Goal: Task Accomplishment & Management: Manage account settings

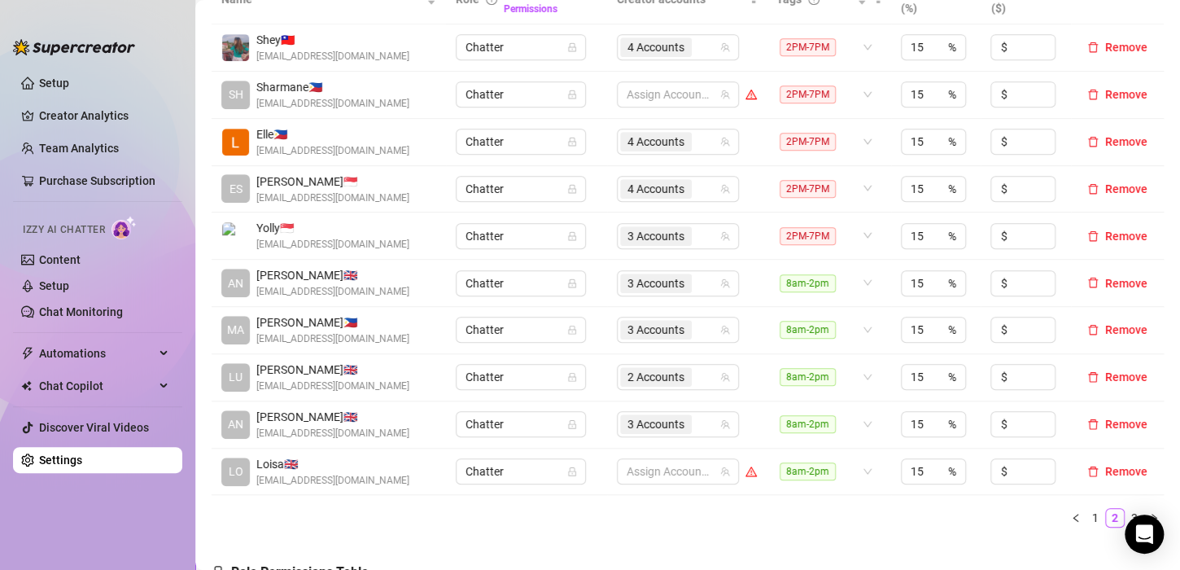
scroll to position [407, 0]
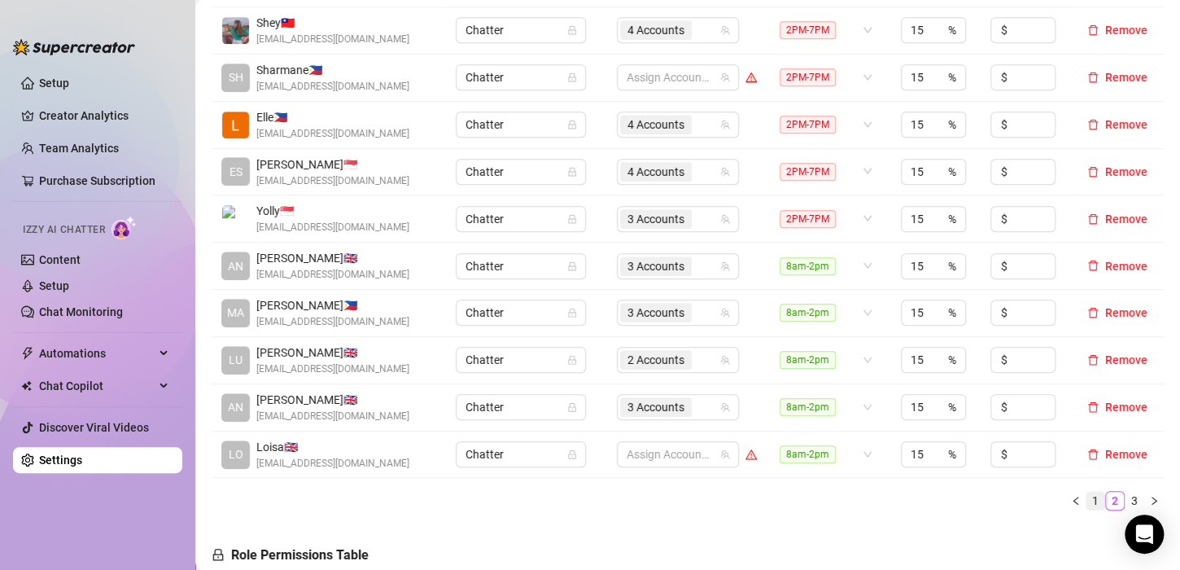
click at [1086, 494] on link "1" at bounding box center [1095, 500] width 18 height 18
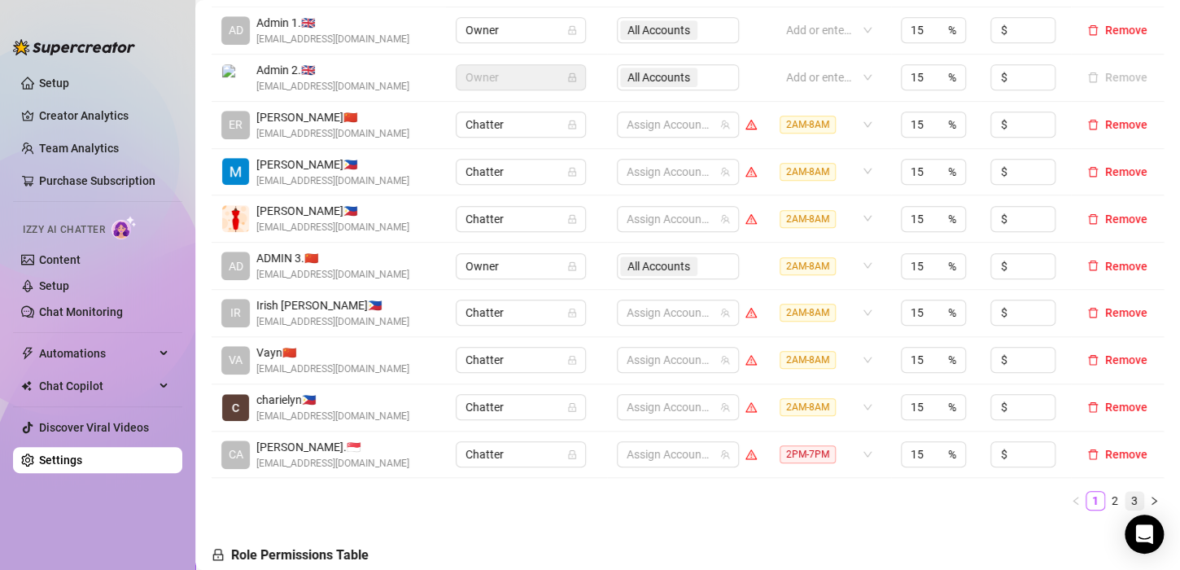
click at [1126, 499] on link "3" at bounding box center [1134, 500] width 18 height 18
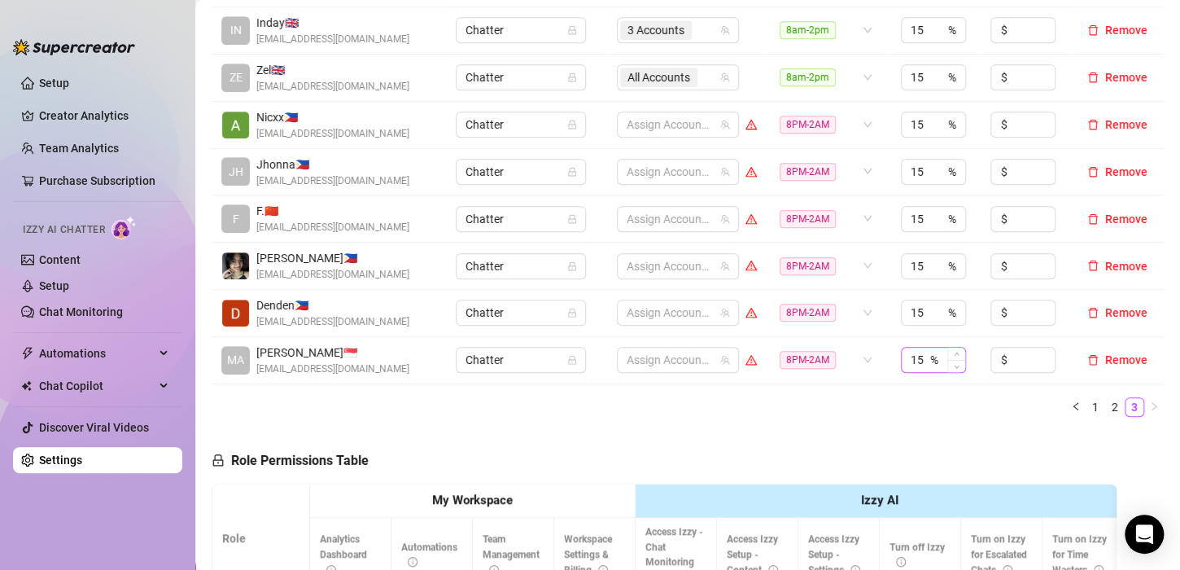
scroll to position [325, 0]
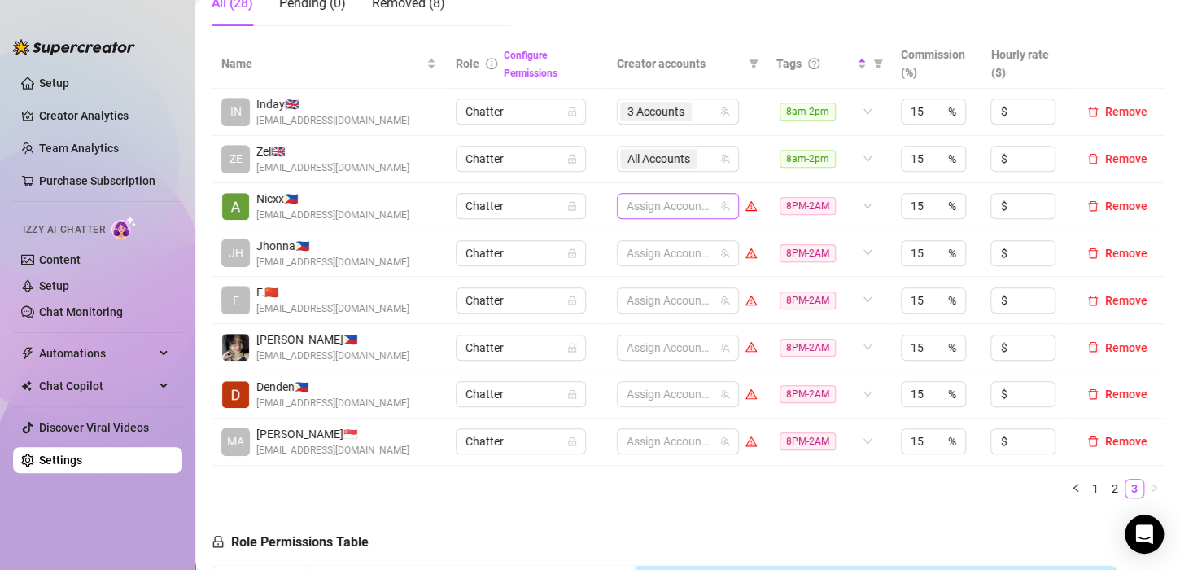
click at [653, 199] on div at bounding box center [669, 205] width 98 height 23
type input "jes"
click at [640, 236] on span "Select tree node" at bounding box center [641, 239] width 13 height 13
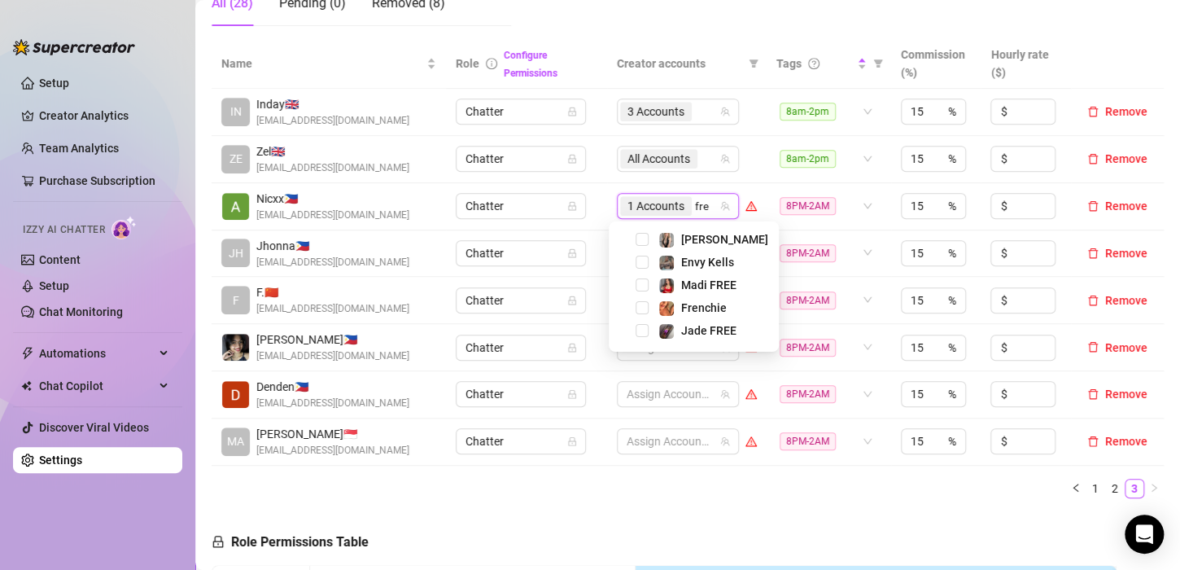
type input "fren"
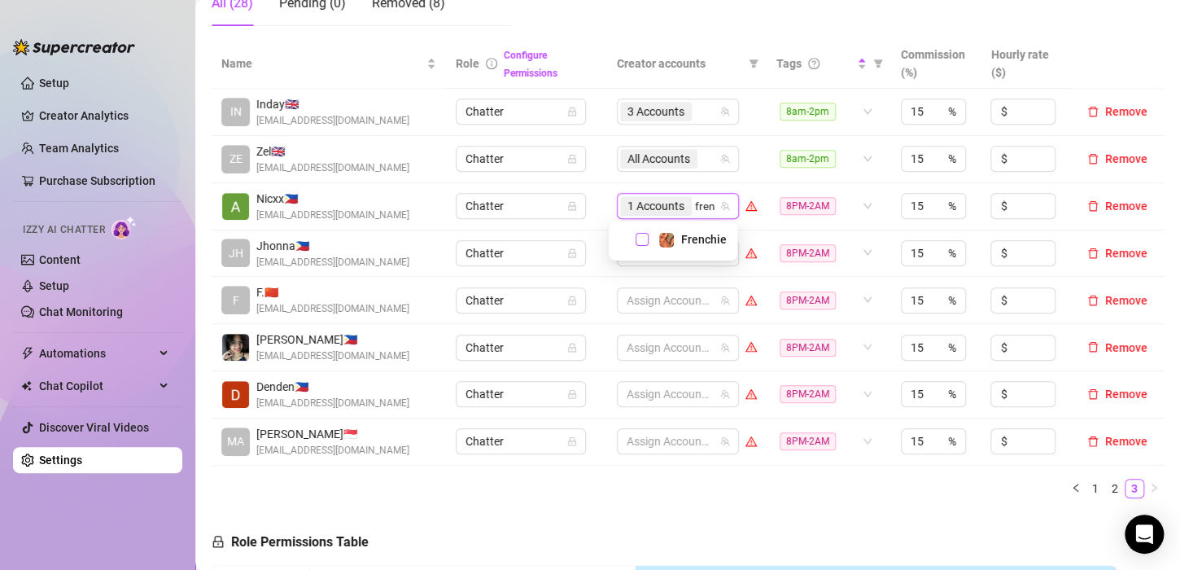
click at [640, 241] on span "Select tree node" at bounding box center [641, 239] width 13 height 13
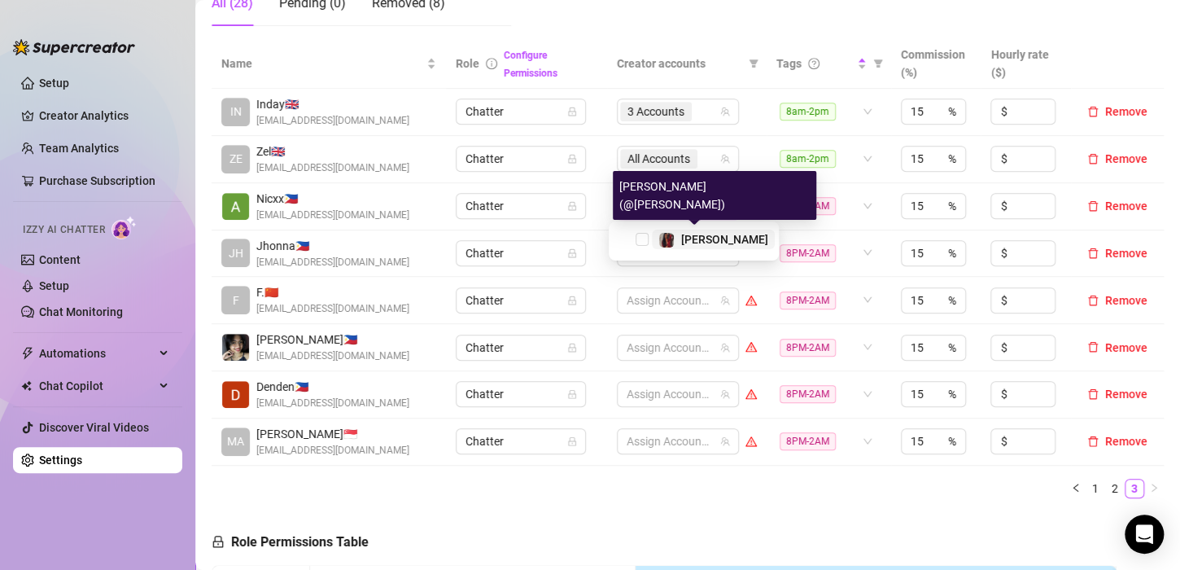
type input "valen"
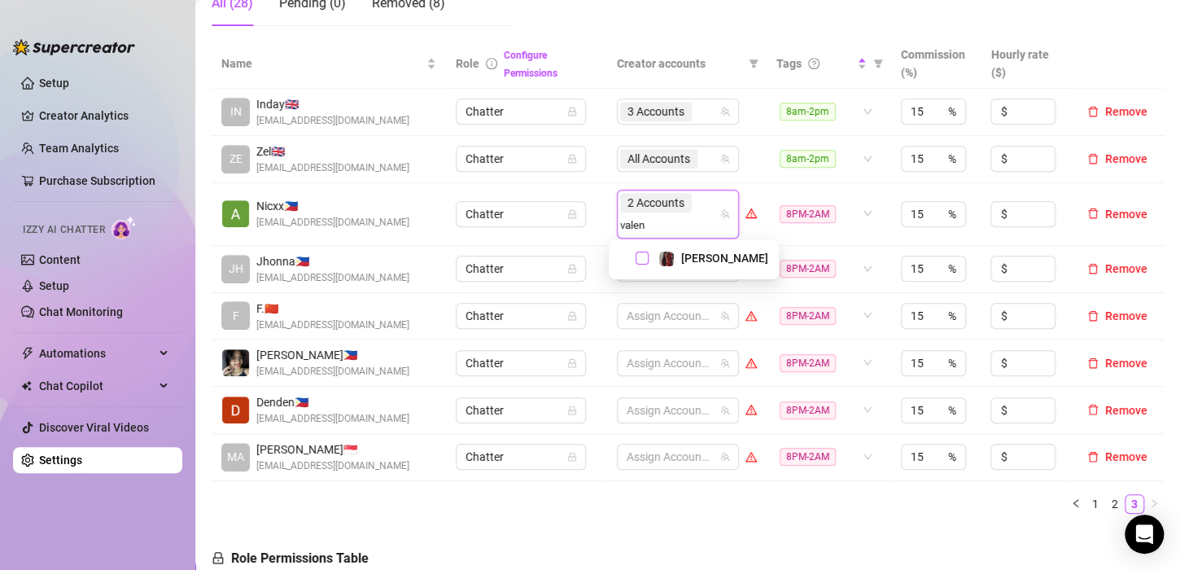
click at [635, 257] on span "Select tree node" at bounding box center [641, 257] width 13 height 13
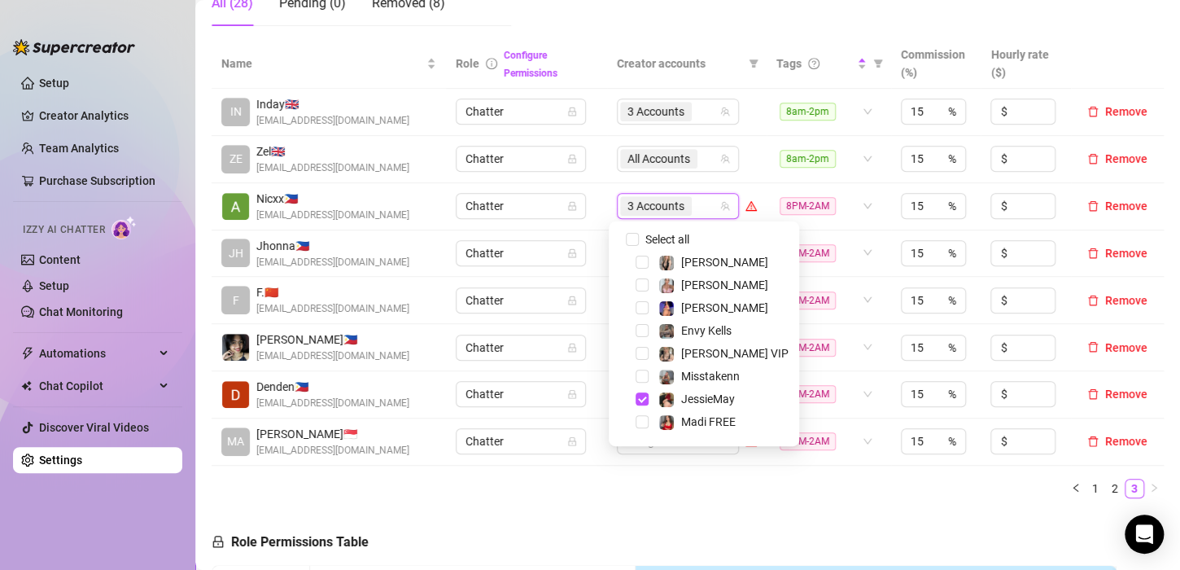
click at [591, 205] on td "Chatter" at bounding box center [526, 206] width 160 height 47
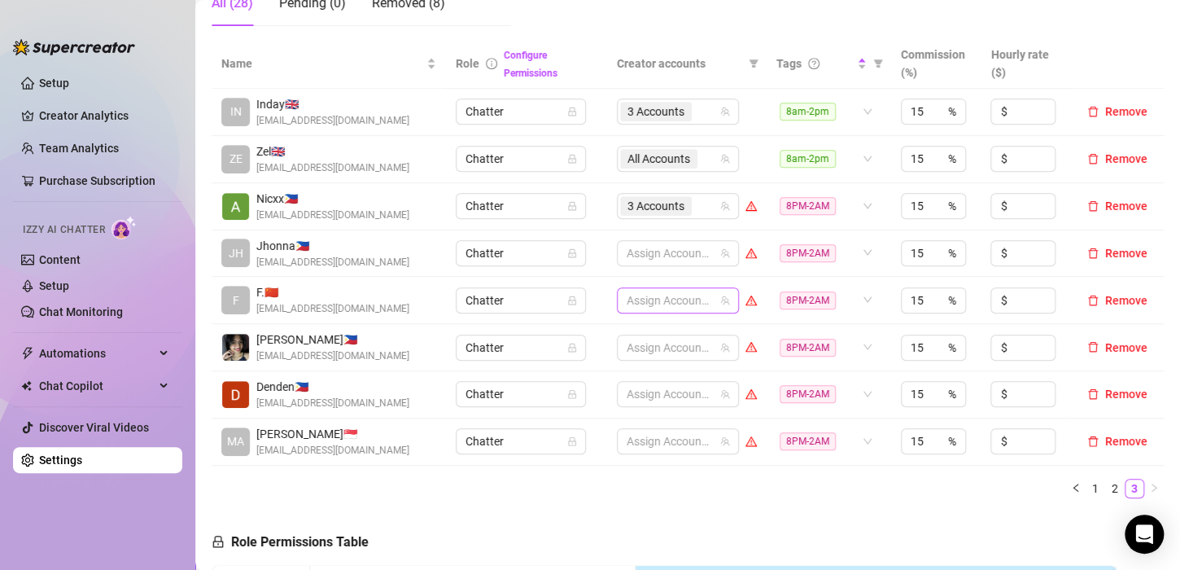
click at [639, 299] on div at bounding box center [669, 300] width 98 height 23
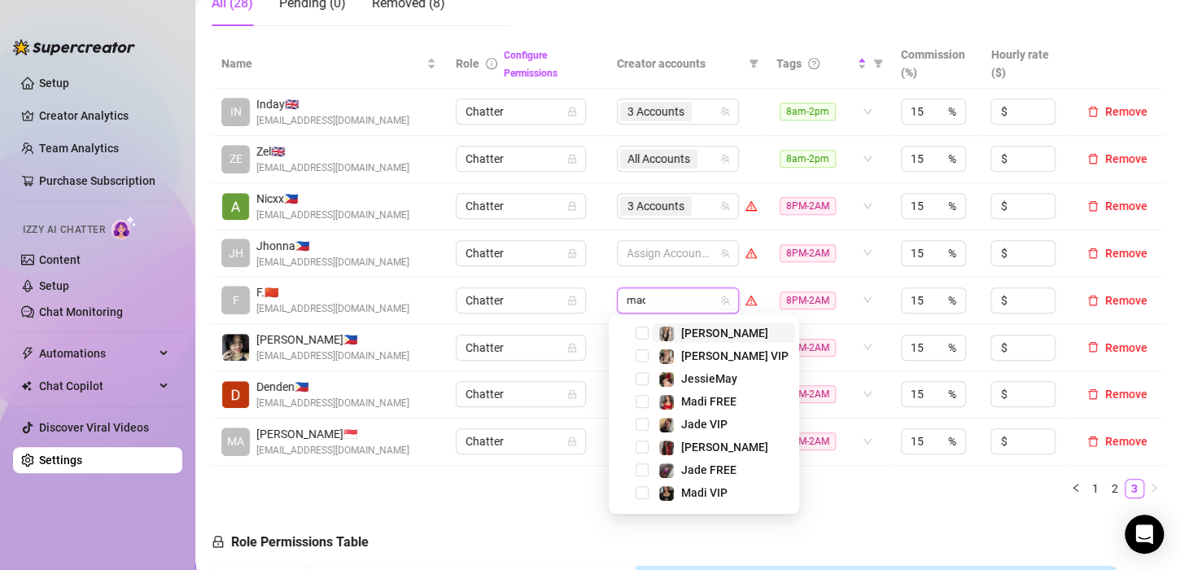
type input "madi"
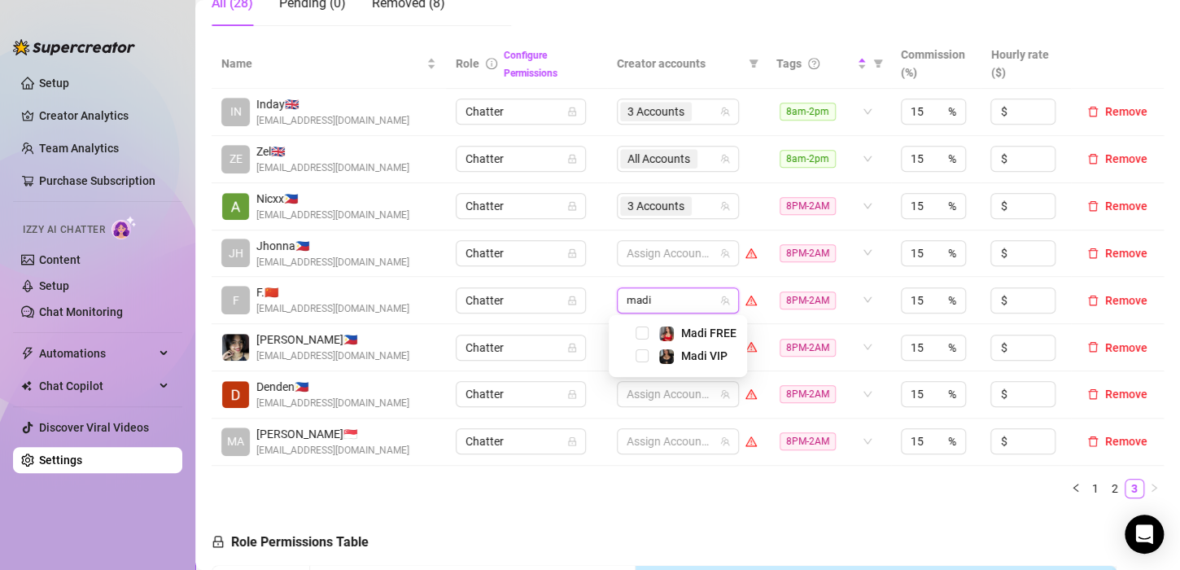
click at [647, 338] on div "Madi FREE" at bounding box center [678, 333] width 130 height 20
click at [644, 330] on span "Select tree node" at bounding box center [641, 332] width 13 height 13
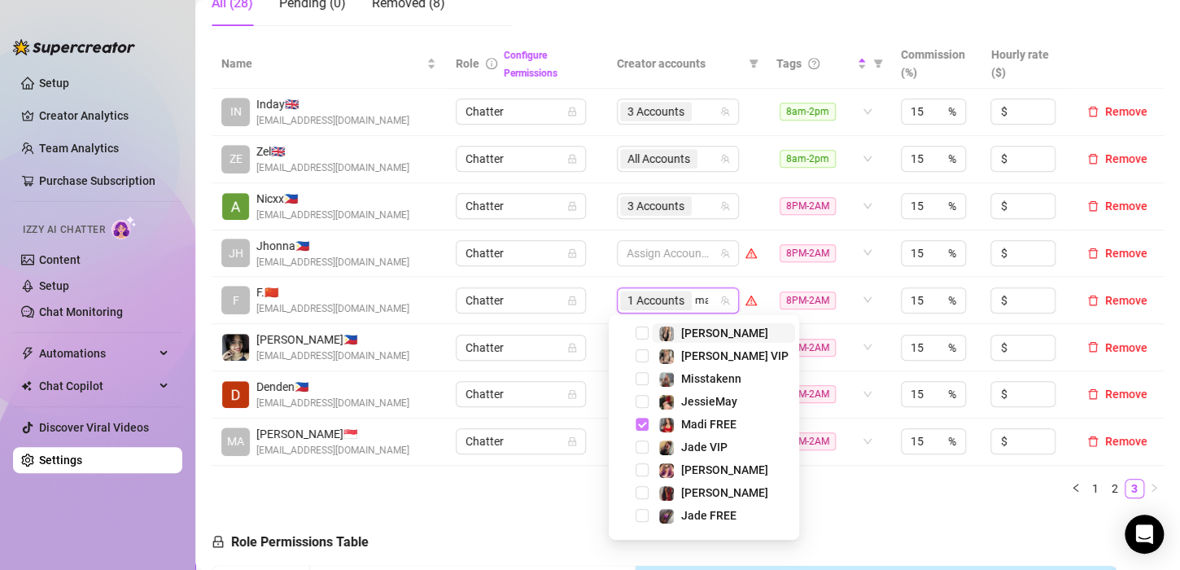
type input "madi"
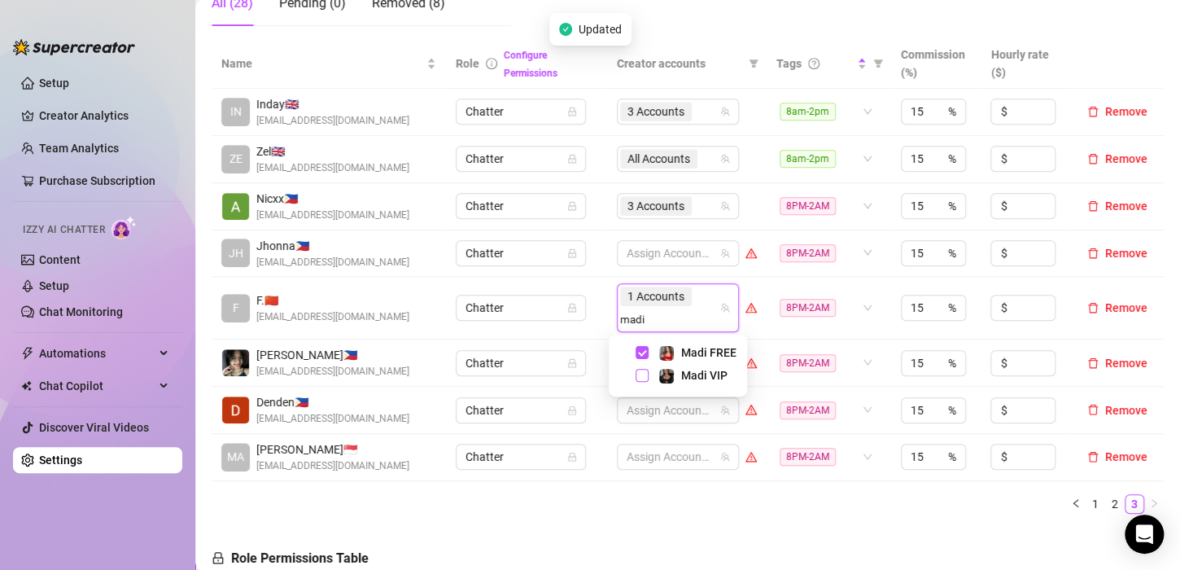
click at [643, 374] on span "Select tree node" at bounding box center [641, 375] width 13 height 13
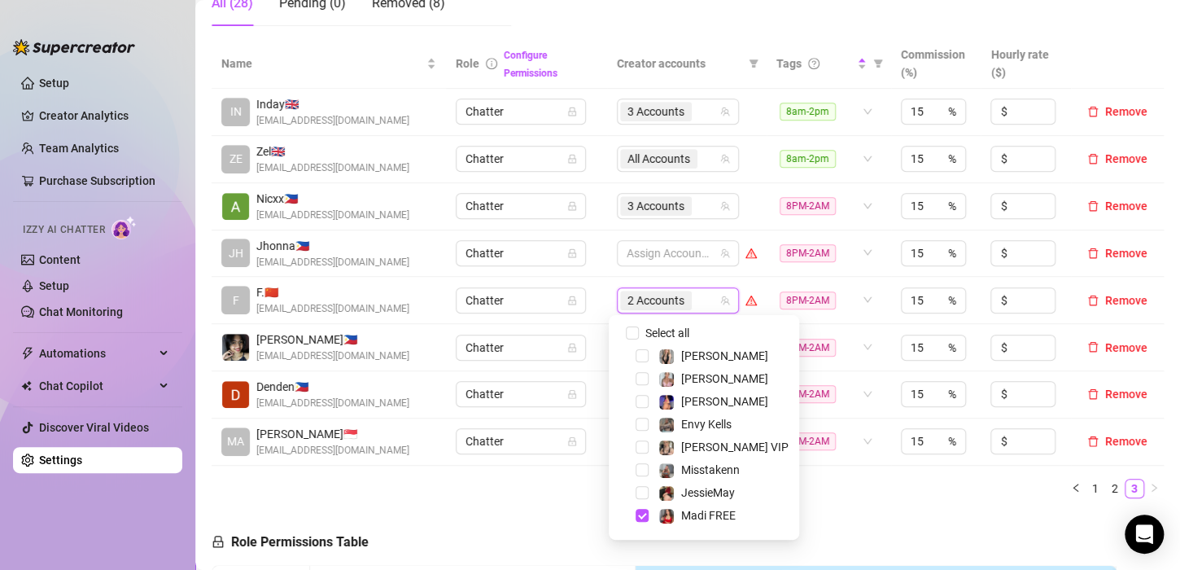
click at [589, 295] on td "Chatter" at bounding box center [526, 300] width 160 height 47
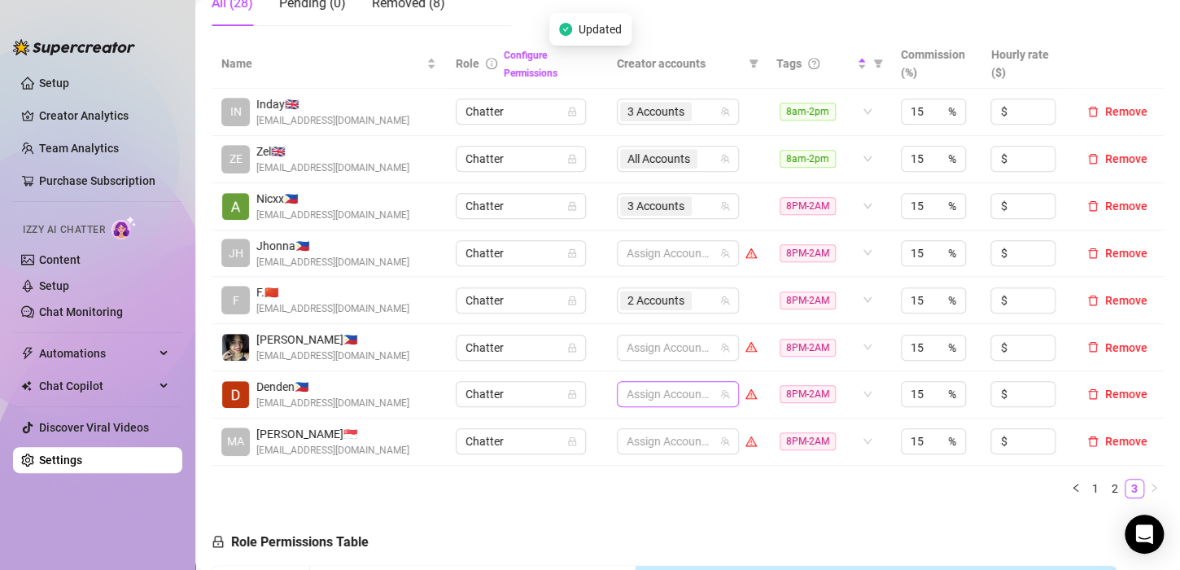
click at [667, 390] on div at bounding box center [669, 393] width 98 height 23
type input "v"
type input "[PERSON_NAME]"
click at [663, 360] on img at bounding box center [666, 356] width 15 height 15
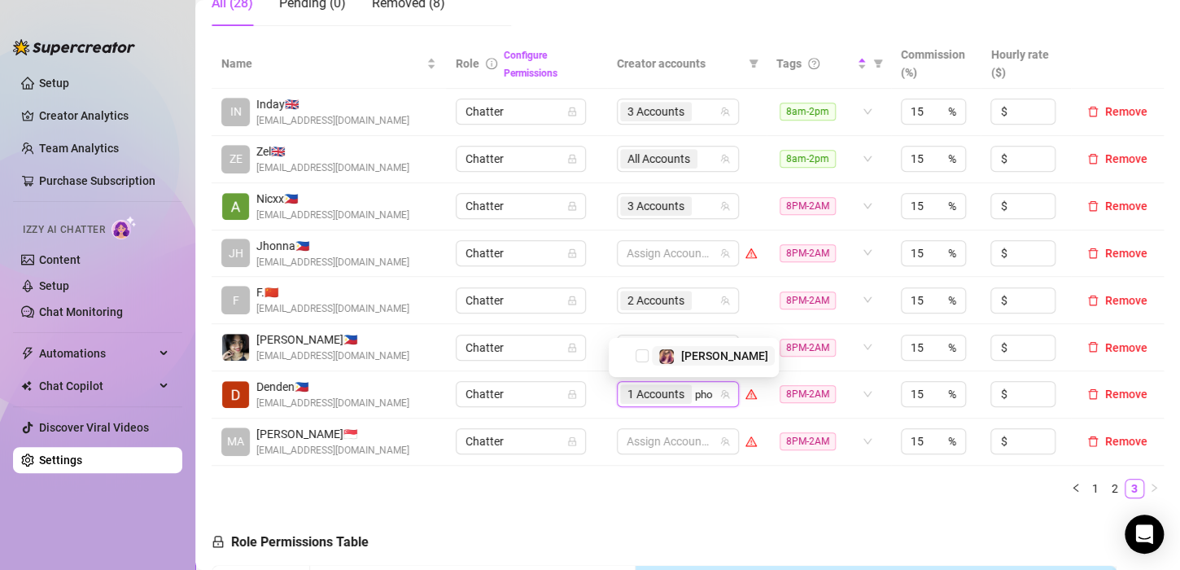
type input "phoe"
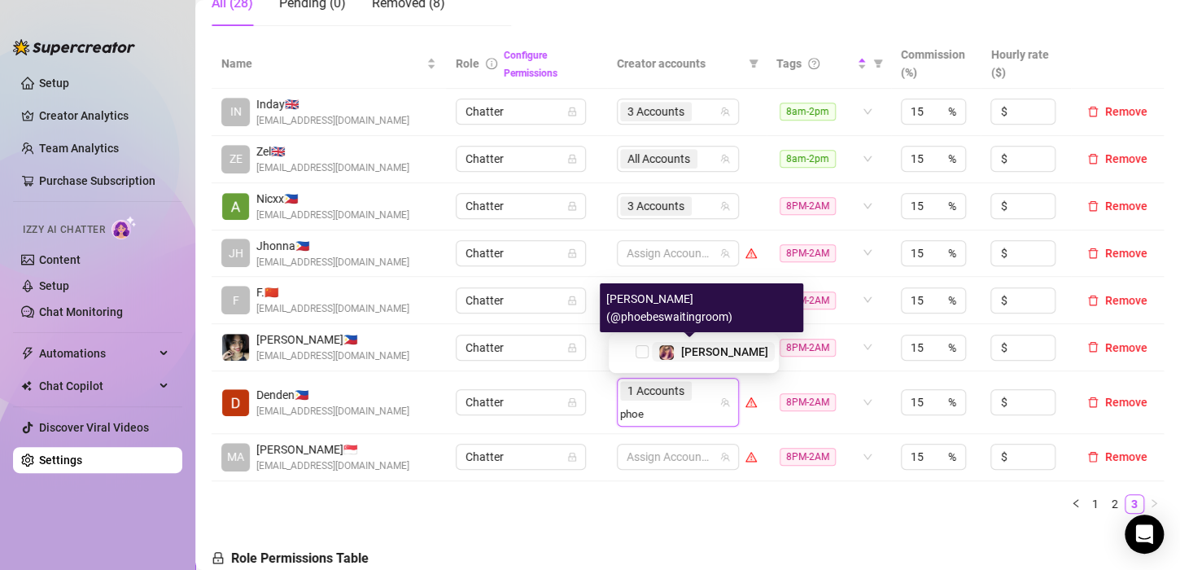
click at [663, 351] on img at bounding box center [666, 352] width 15 height 15
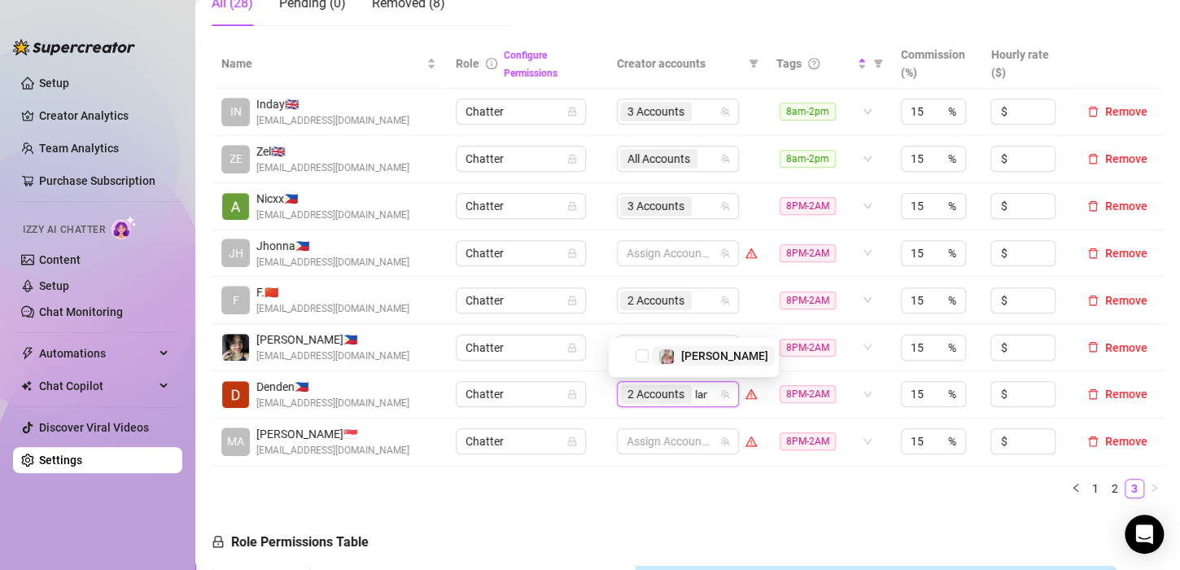
type input "[PERSON_NAME]"
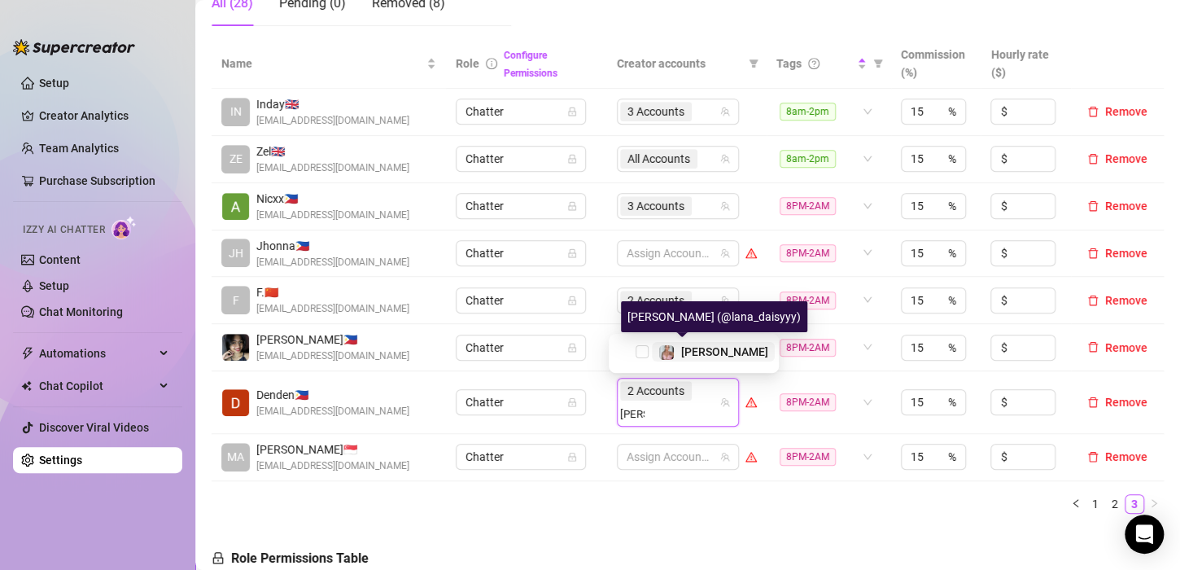
click at [663, 351] on img at bounding box center [666, 352] width 15 height 15
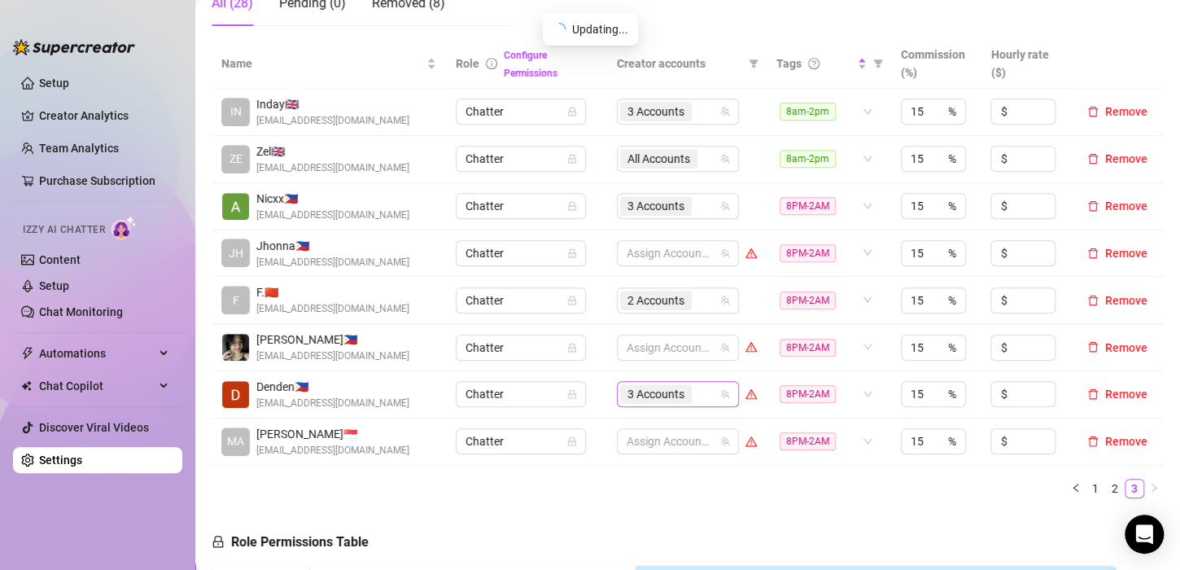
click at [690, 392] on div "3 Accounts" at bounding box center [669, 393] width 98 height 23
type input "mis"
click at [637, 352] on span "Select tree node" at bounding box center [641, 355] width 13 height 13
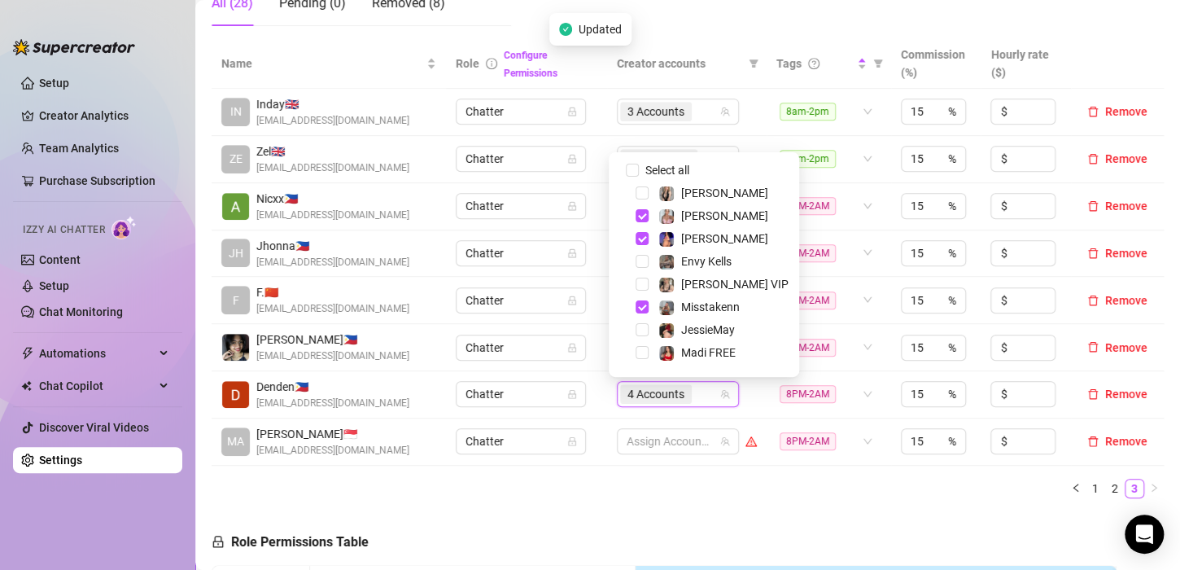
click at [766, 405] on td "8PM-2AM" at bounding box center [828, 394] width 124 height 47
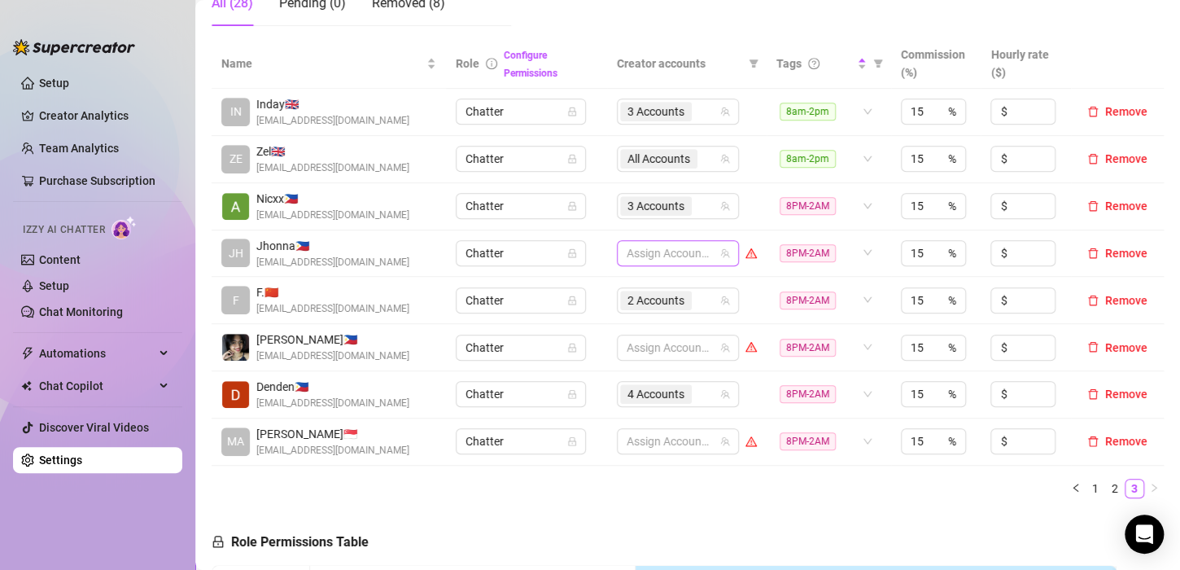
click at [666, 252] on div at bounding box center [669, 253] width 98 height 23
type input "envy"
click at [640, 285] on span "Select tree node" at bounding box center [641, 286] width 13 height 13
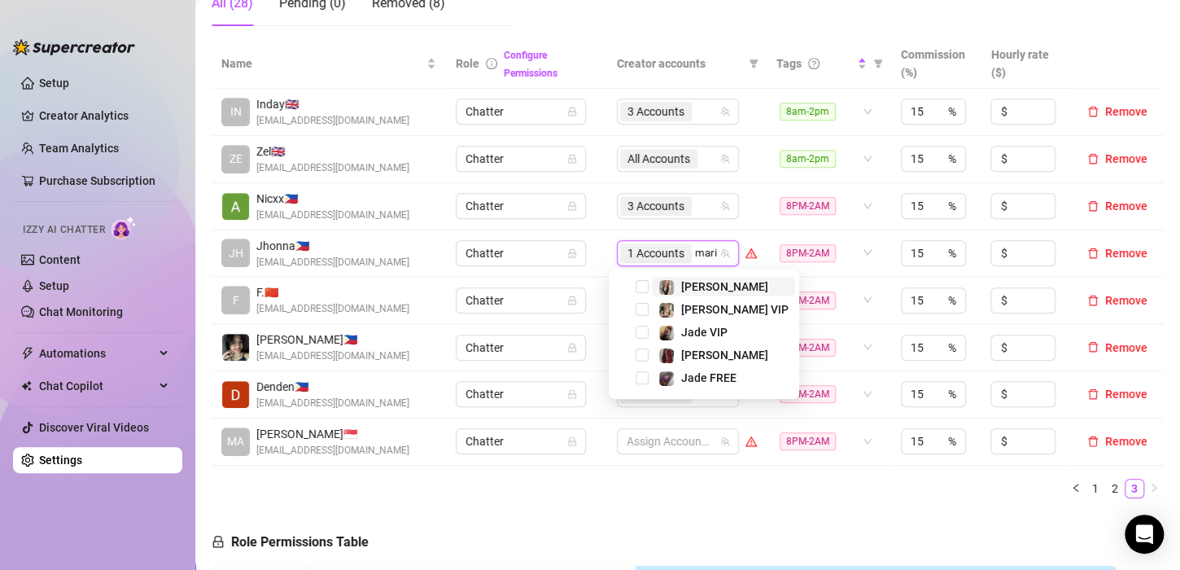
type input "[PERSON_NAME]"
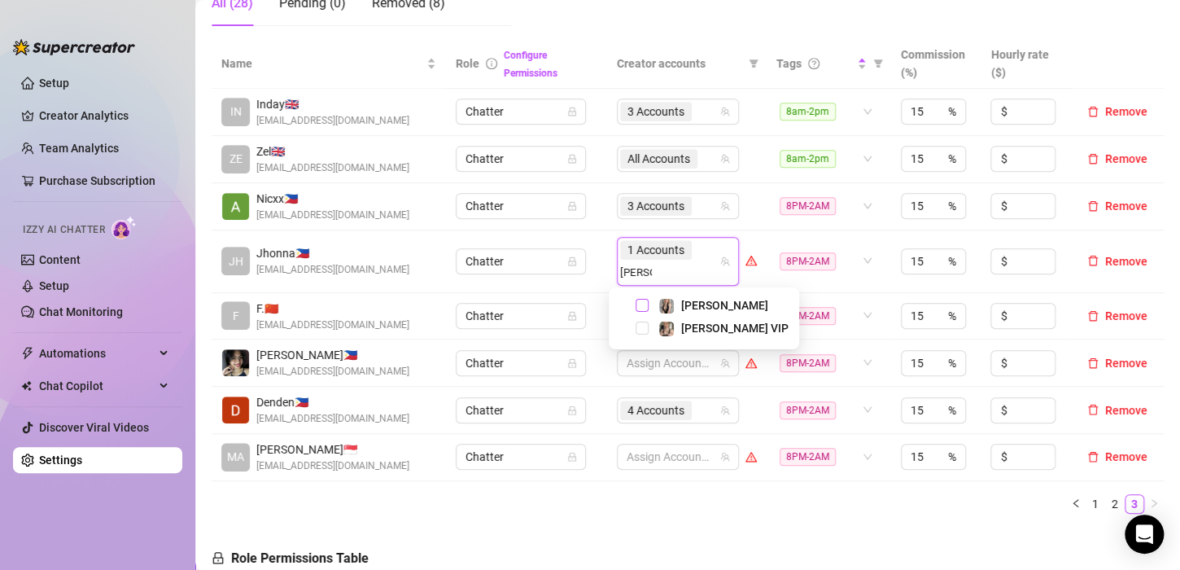
click at [643, 304] on span "Select tree node" at bounding box center [641, 305] width 13 height 13
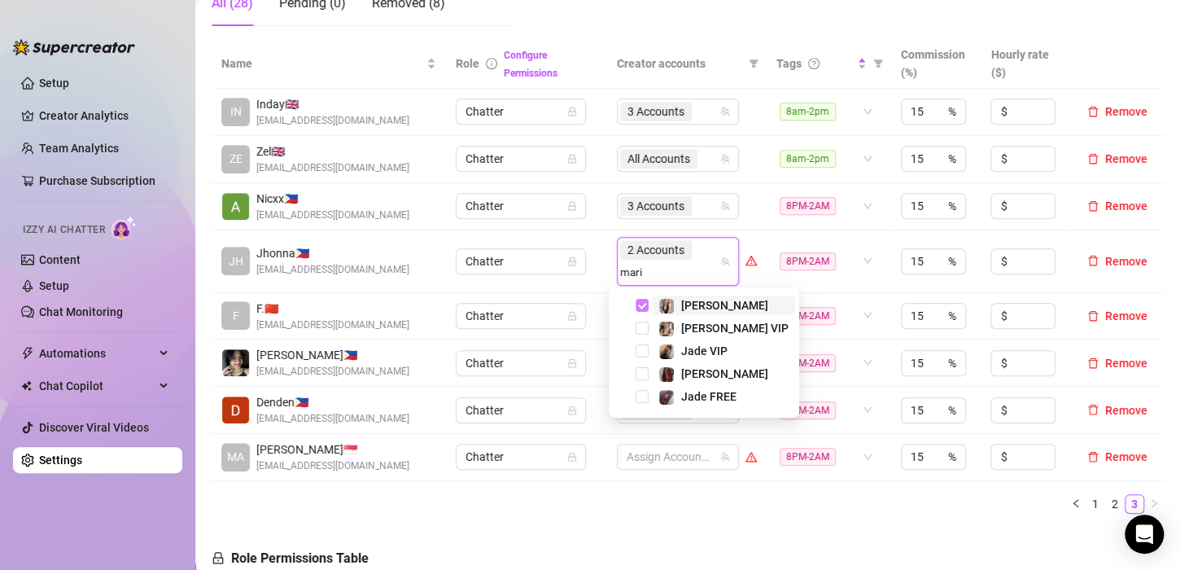
type input "[PERSON_NAME]"
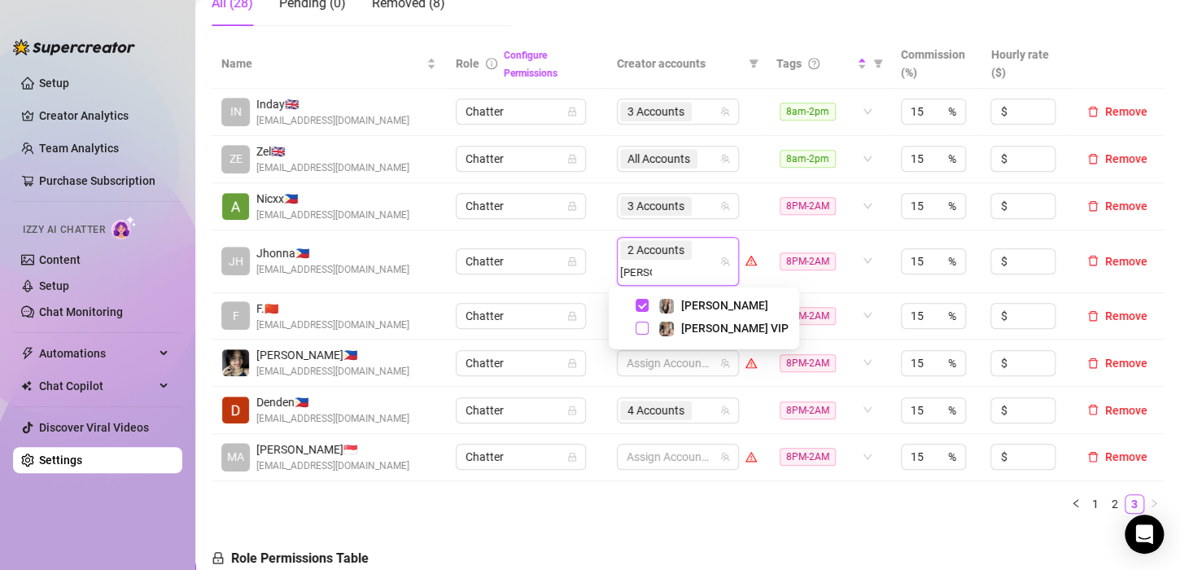
click at [640, 327] on span "Select tree node" at bounding box center [641, 327] width 13 height 13
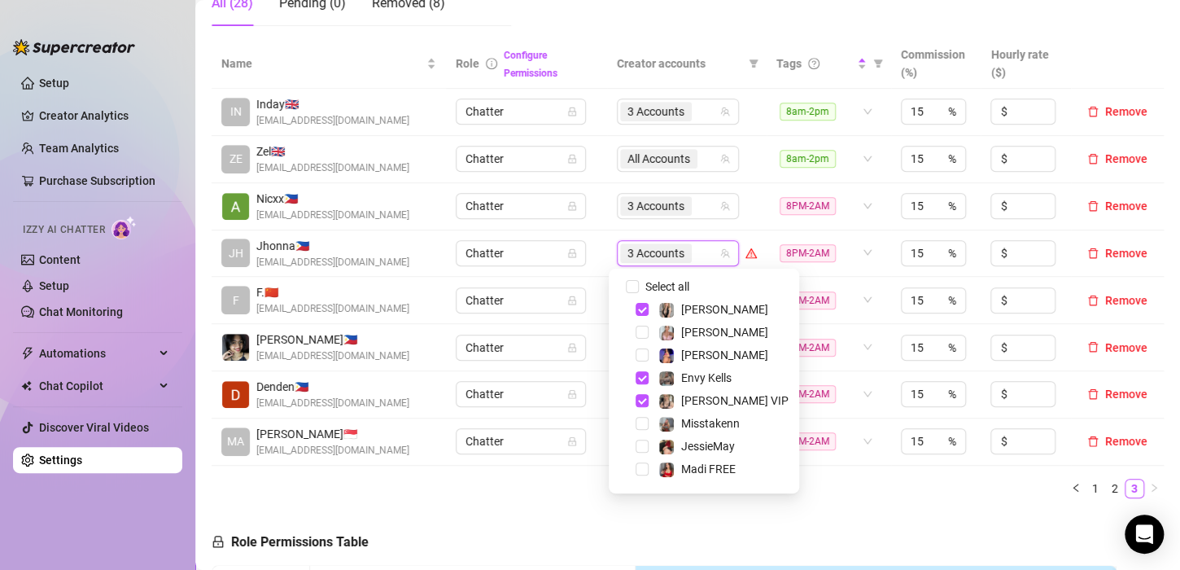
click at [587, 269] on td "Chatter" at bounding box center [526, 253] width 160 height 47
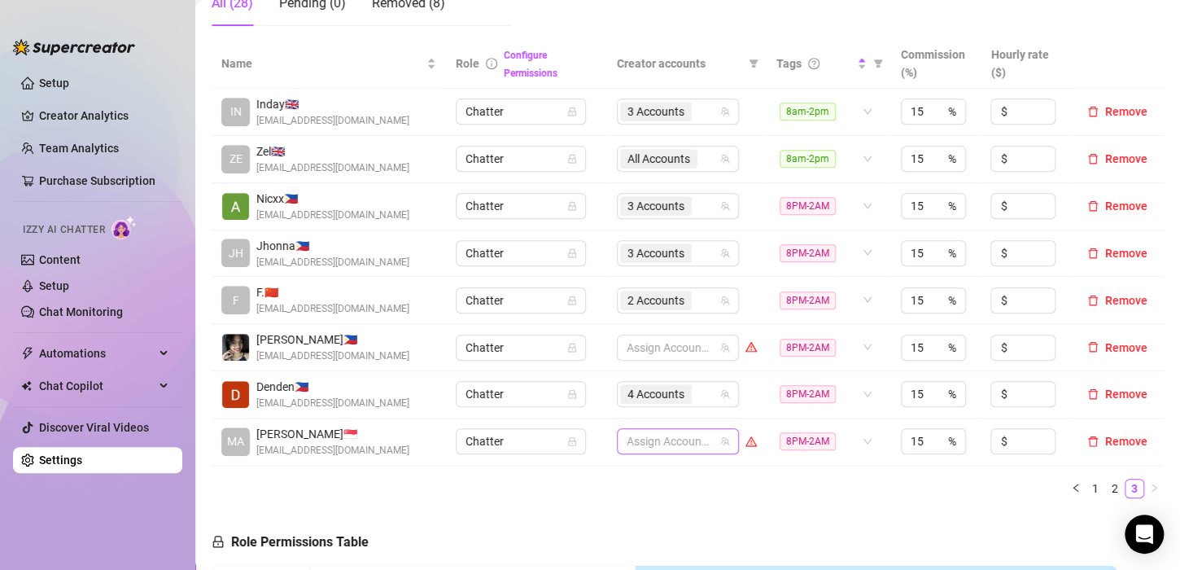
click at [661, 444] on div at bounding box center [669, 441] width 98 height 23
type input "jade"
click at [642, 375] on span "Select tree node" at bounding box center [641, 379] width 13 height 13
type input "jade"
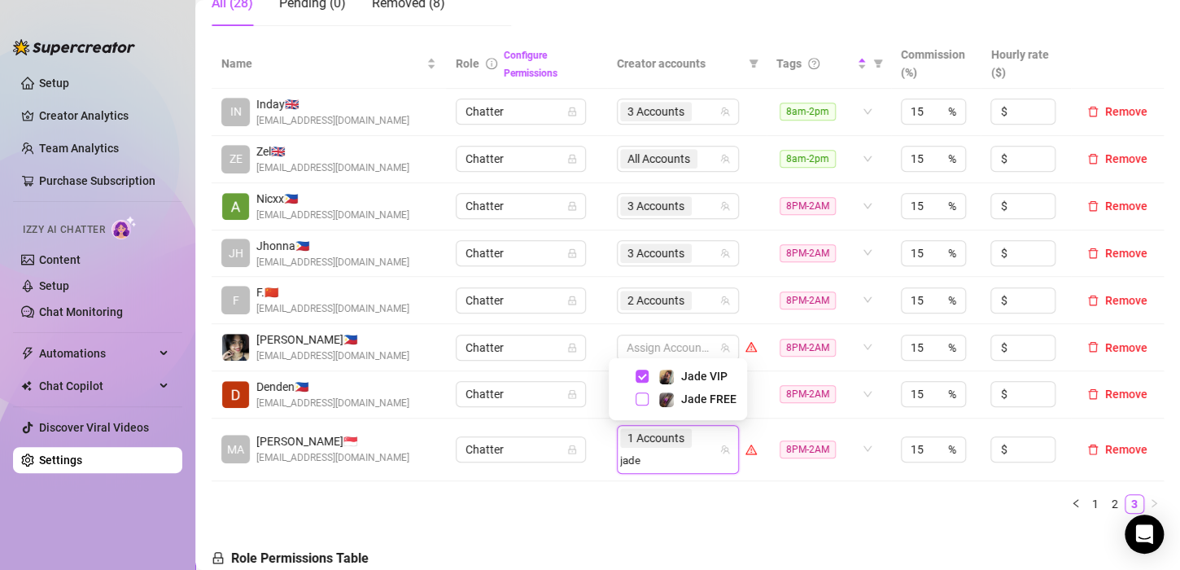
click at [640, 395] on span "Select tree node" at bounding box center [641, 398] width 13 height 13
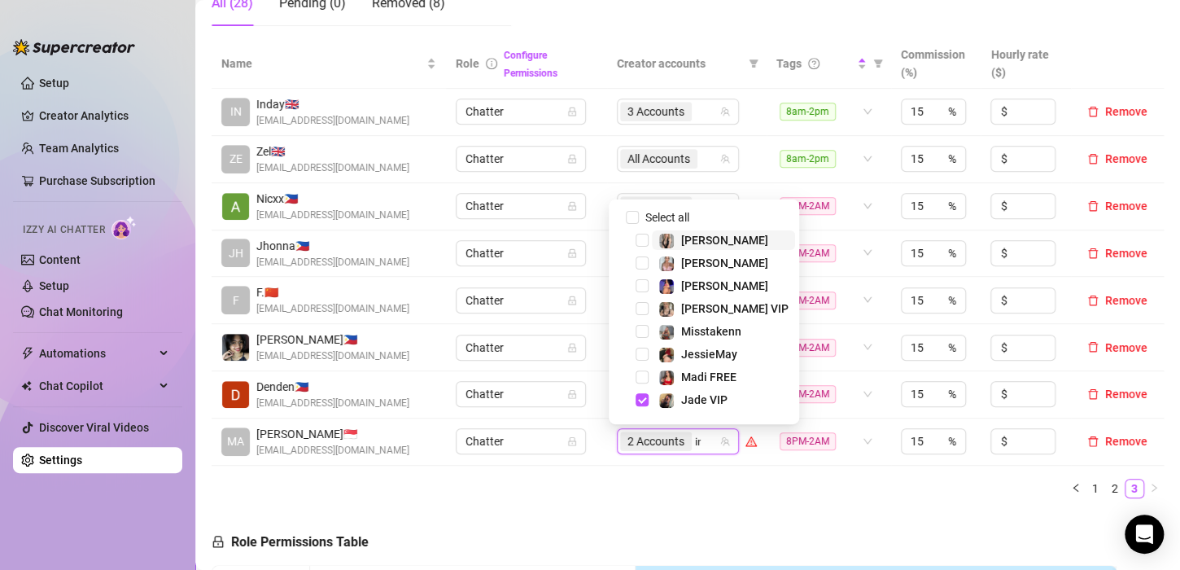
type input "ink"
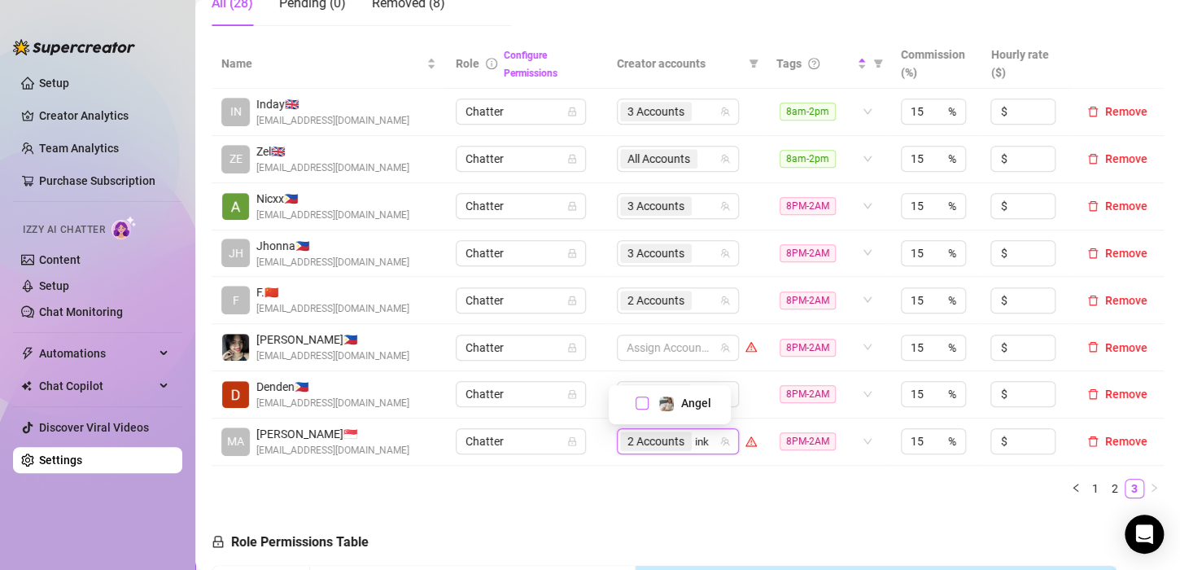
click at [647, 400] on span "Select tree node" at bounding box center [641, 402] width 13 height 13
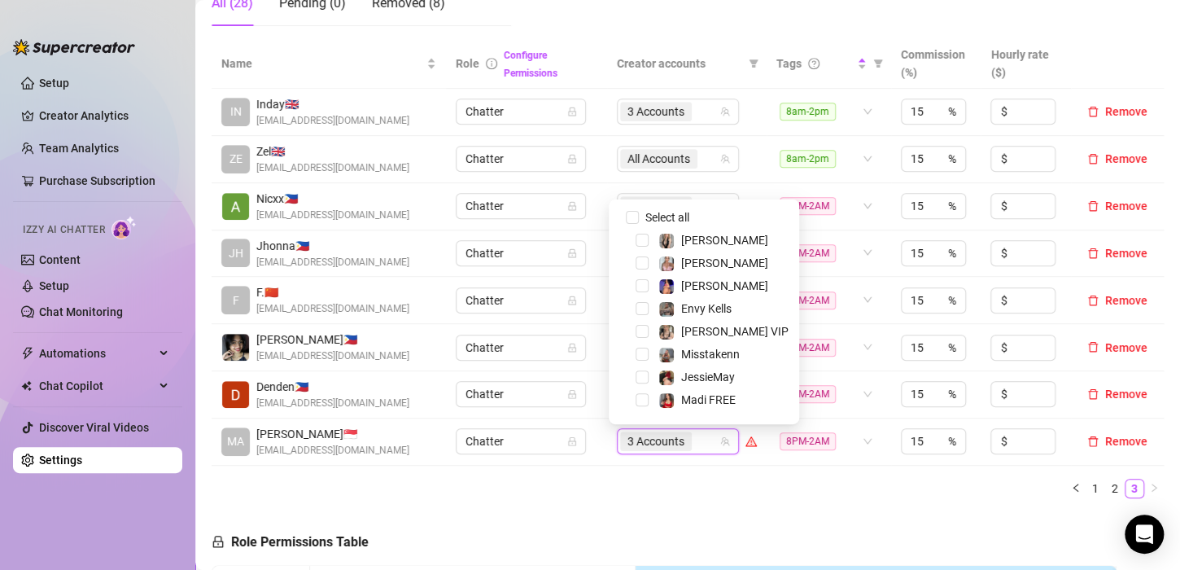
click at [644, 501] on div "Name Role Configure Permissions Creator accounts Tags Commission (%) Hourly rat…" at bounding box center [688, 275] width 952 height 472
